Goal: Task Accomplishment & Management: Manage account settings

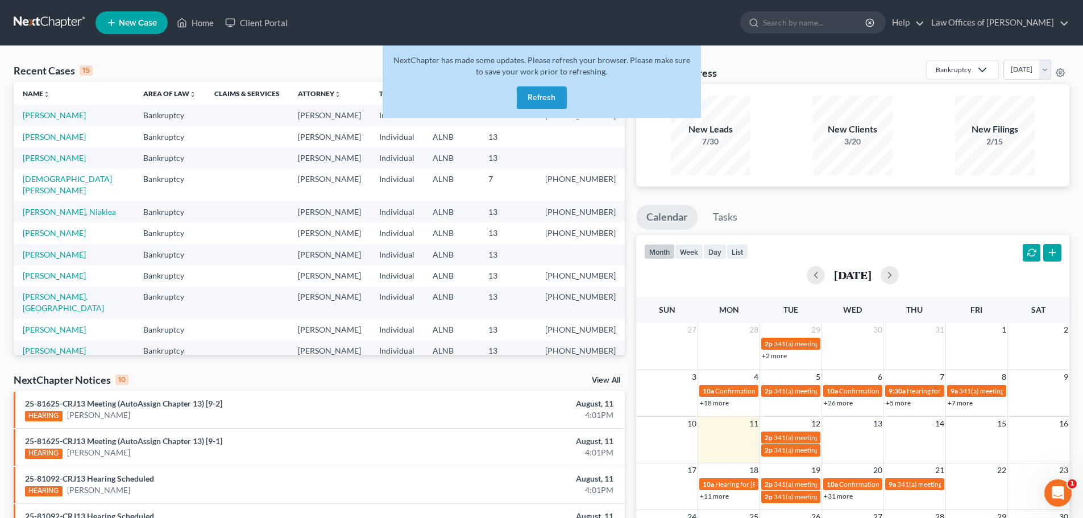
click at [536, 98] on button "Refresh" at bounding box center [542, 97] width 50 height 23
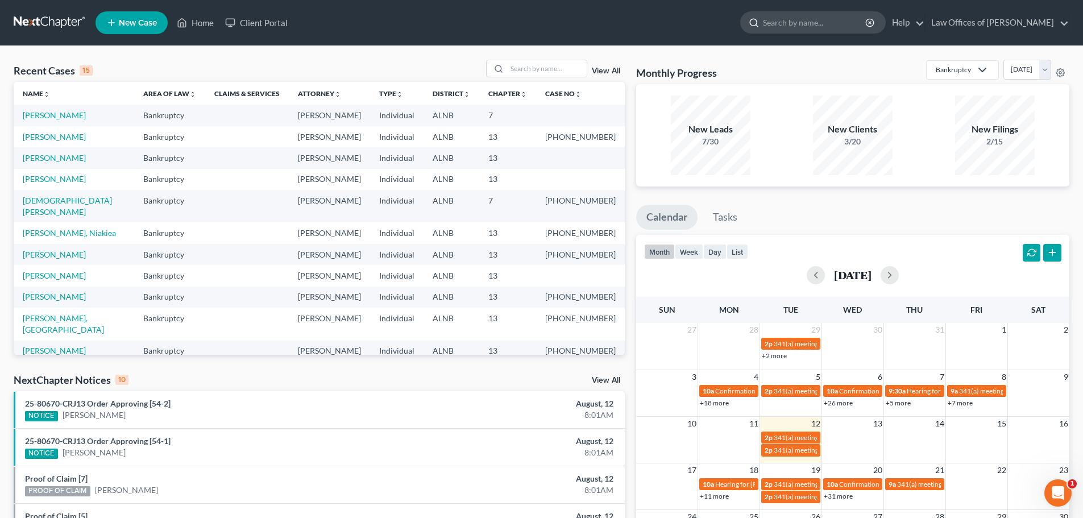
click at [847, 24] on input "search" at bounding box center [815, 22] width 104 height 21
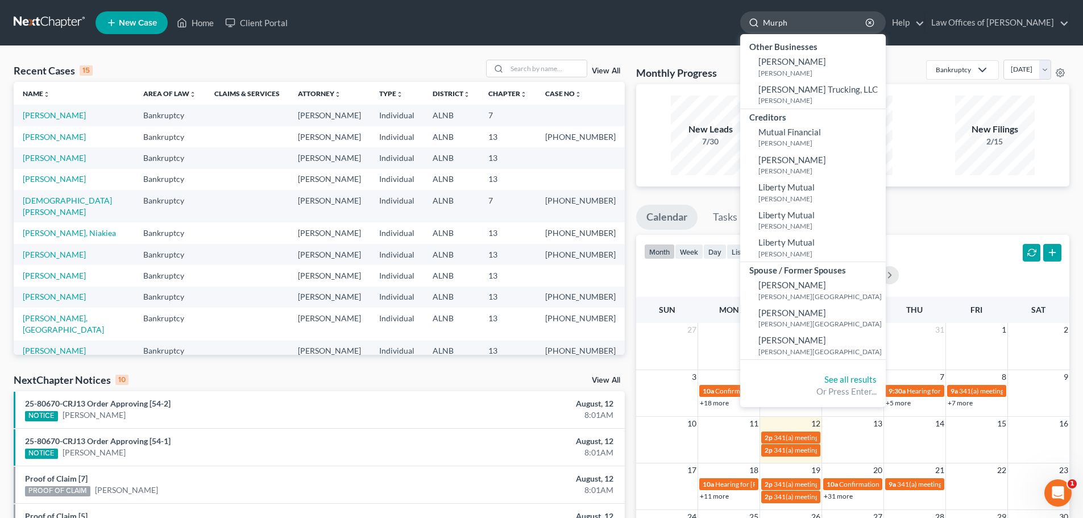
type input "[PERSON_NAME]"
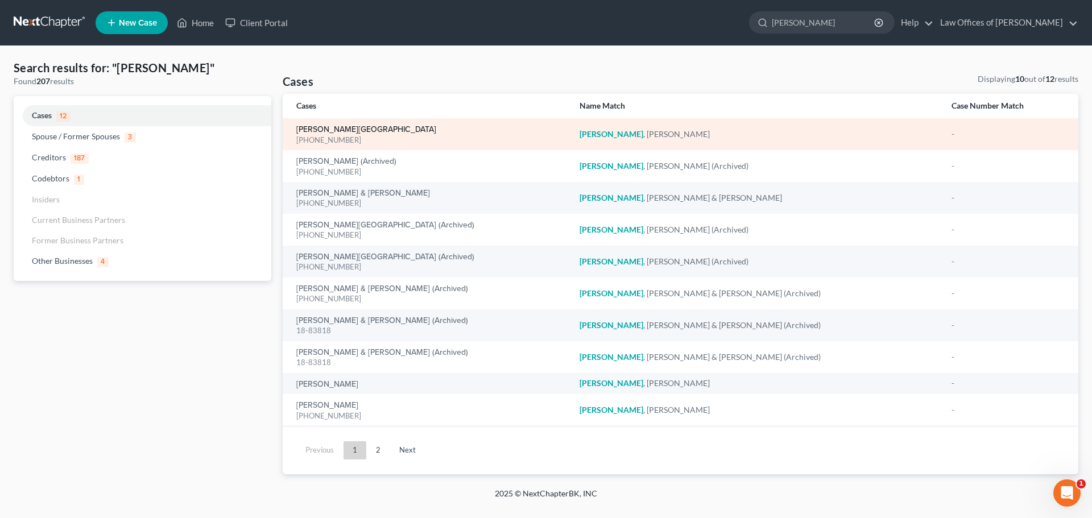
click at [335, 127] on link "[PERSON_NAME][GEOGRAPHIC_DATA]" at bounding box center [366, 130] width 140 height 8
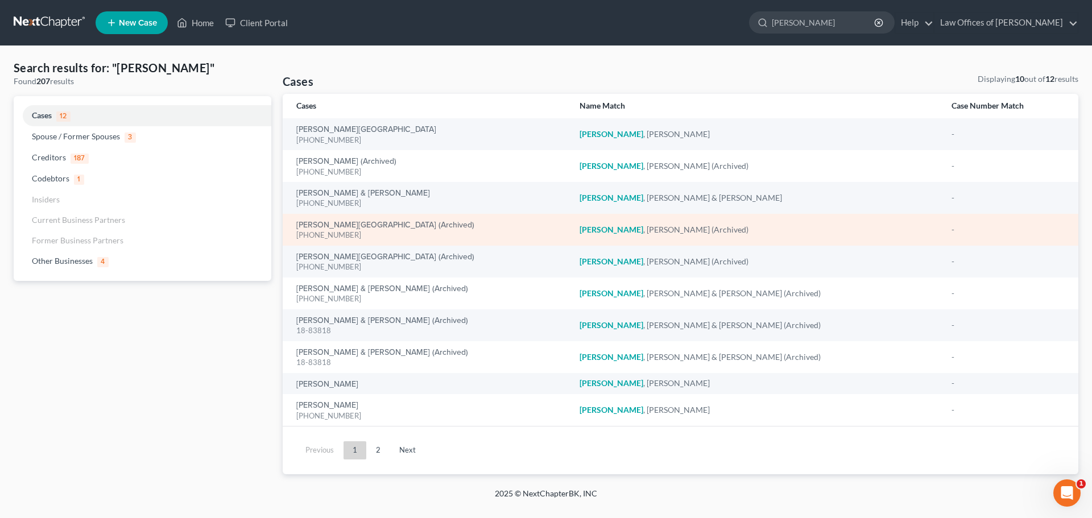
select select "4"
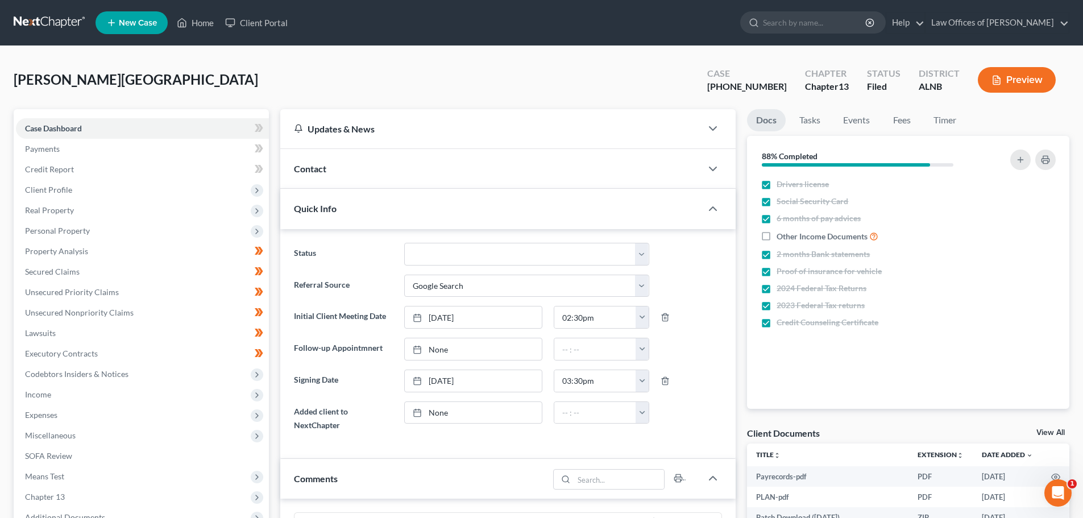
scroll to position [197, 0]
click at [1040, 430] on link "View All" at bounding box center [1051, 433] width 28 height 8
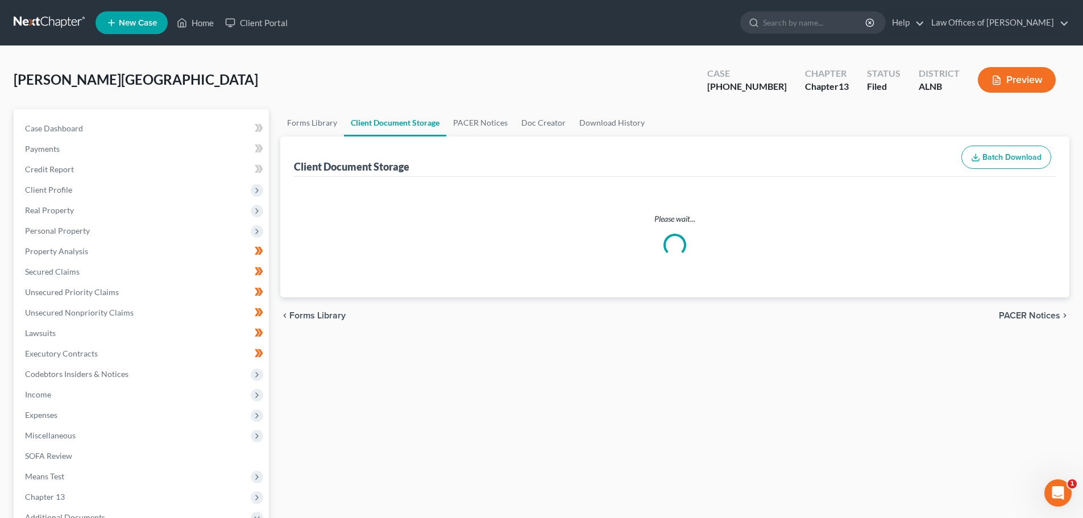
select select "5"
select select "10"
select select "19"
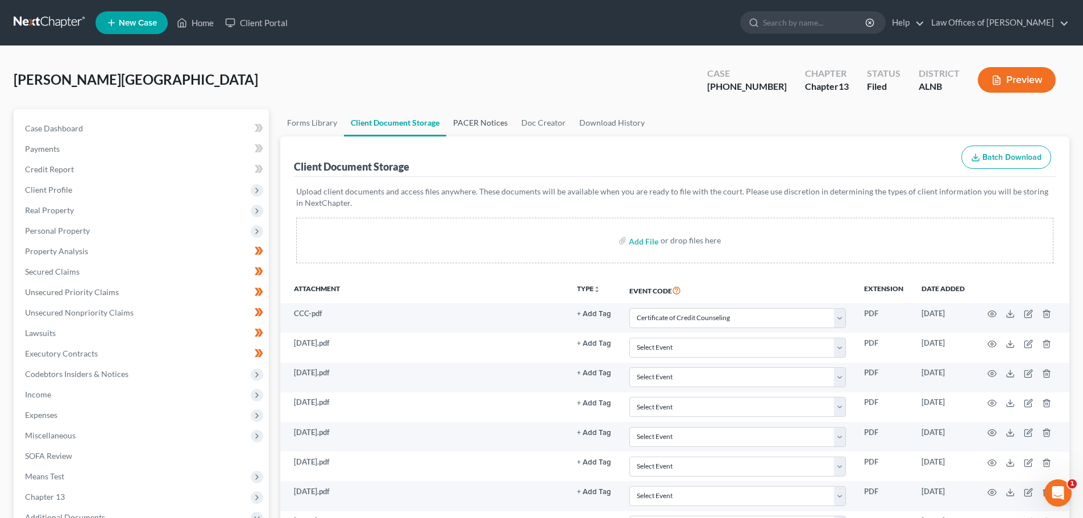
click at [469, 121] on link "PACER Notices" at bounding box center [480, 122] width 68 height 27
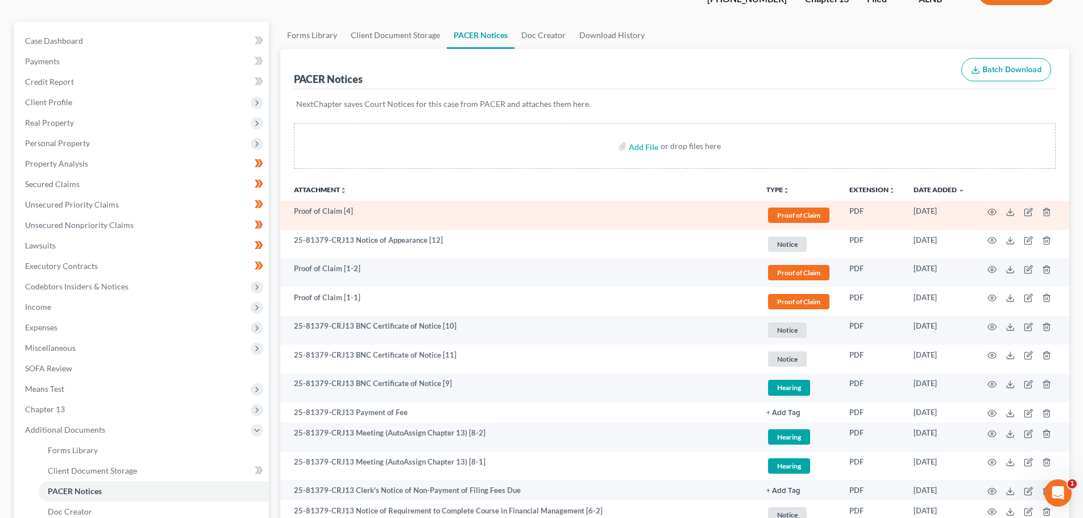
scroll to position [114, 0]
